Goal: Task Accomplishment & Management: Manage account settings

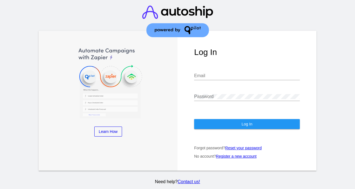
type input "[EMAIL_ADDRESS][DOMAIN_NAME]"
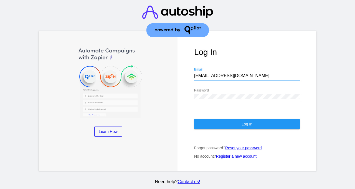
click at [227, 119] on button "Log In" at bounding box center [247, 124] width 106 height 10
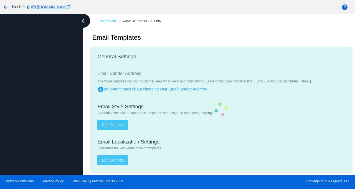
type input "[EMAIL_ADDRESS][DOMAIN_NAME]"
checkbox input "true"
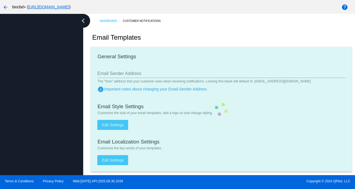
type input "[PERSON_NAME][EMAIL_ADDRESS][DOMAIN_NAME]"
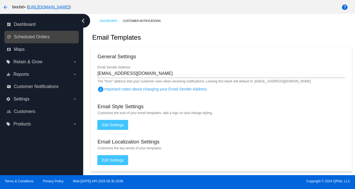
click at [58, 34] on link "update Scheduled Orders" at bounding box center [42, 36] width 70 height 9
